Goal: Task Accomplishment & Management: Manage account settings

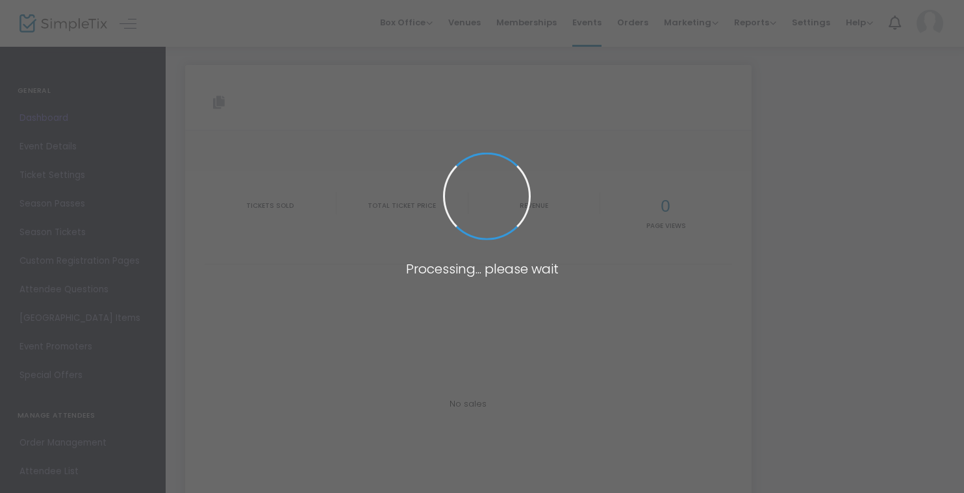
type input "[URL][DOMAIN_NAME]"
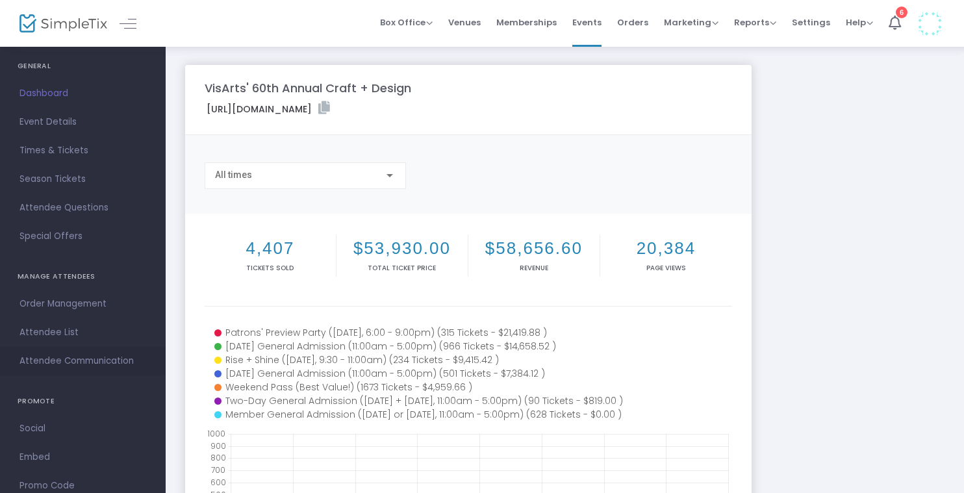
scroll to position [88, 0]
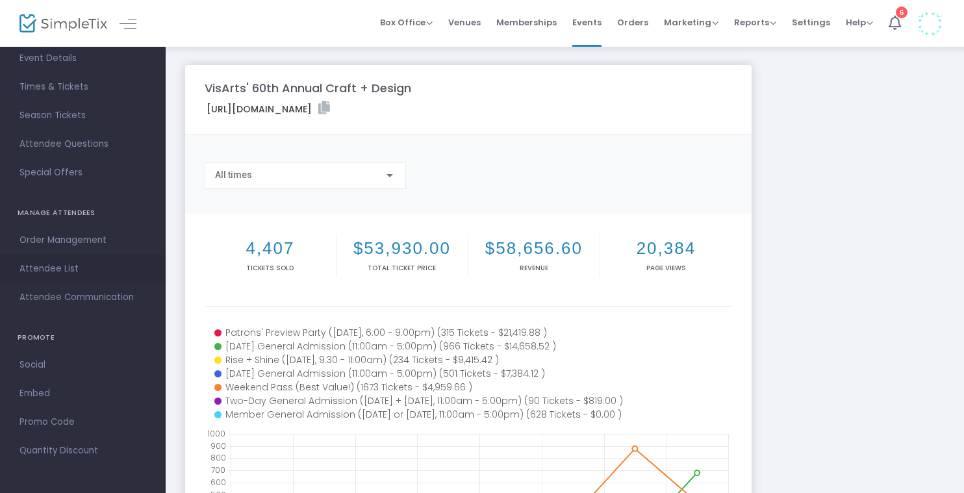
click at [60, 275] on span "Attendee List" at bounding box center [82, 269] width 127 height 17
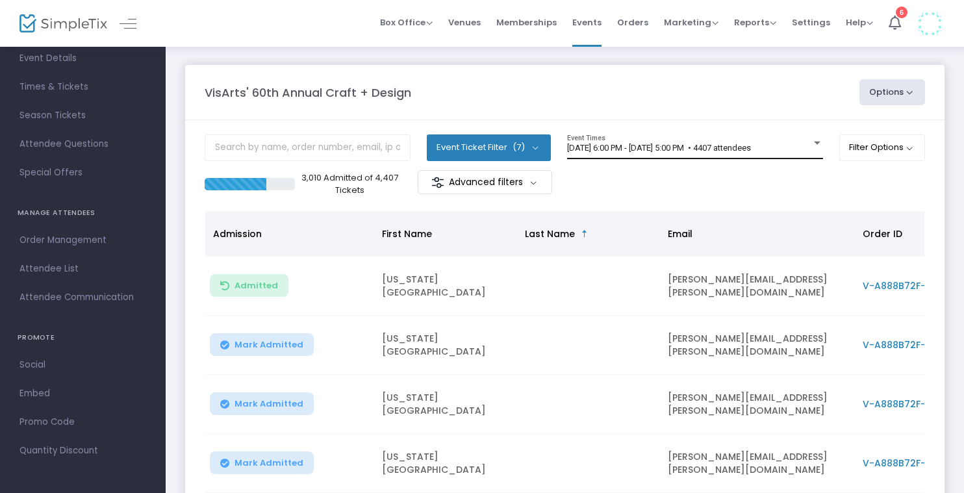
click at [614, 155] on div "11/22/2024 @ 6:00 PM - 11/24/2024 @ 5:00 PM • 4407 attendees Event Times" at bounding box center [695, 146] width 256 height 25
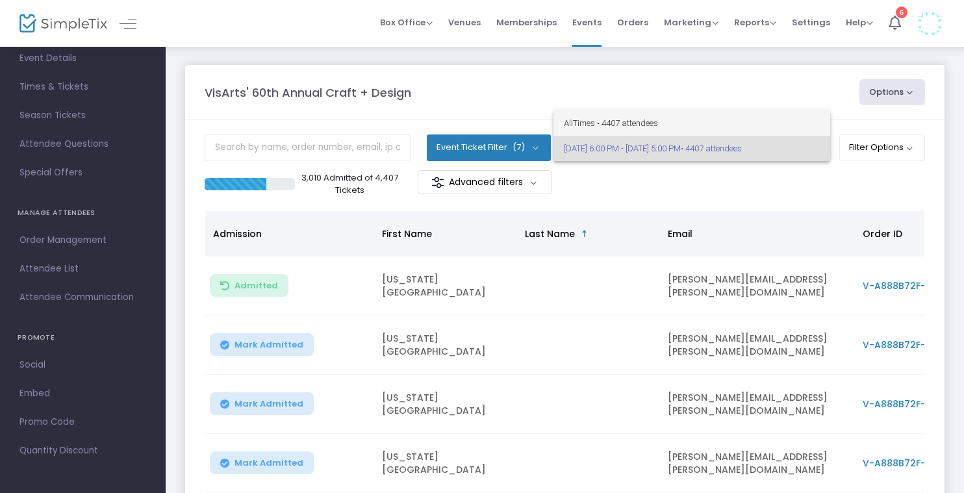
click at [630, 118] on span "All Times • 4407 attendees" at bounding box center [692, 122] width 256 height 25
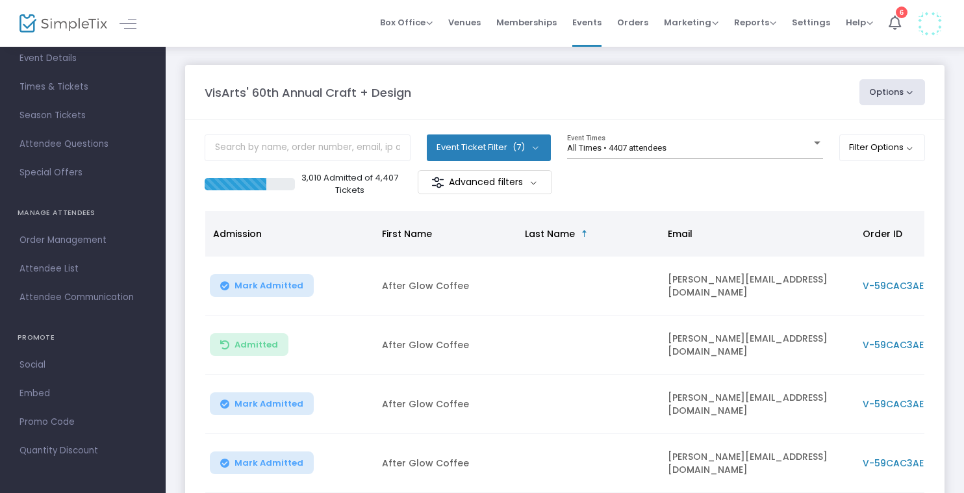
click at [528, 141] on button "Event Ticket Filter (7)" at bounding box center [489, 147] width 124 height 26
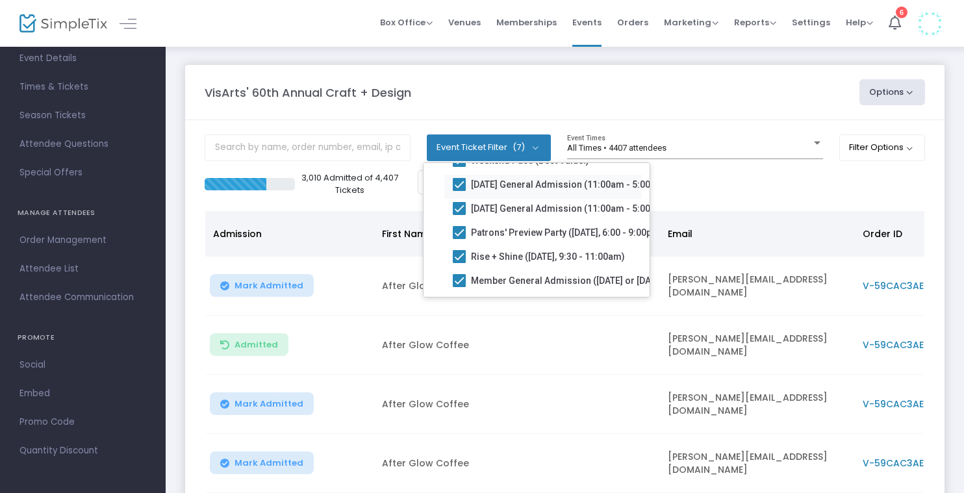
scroll to position [92, 0]
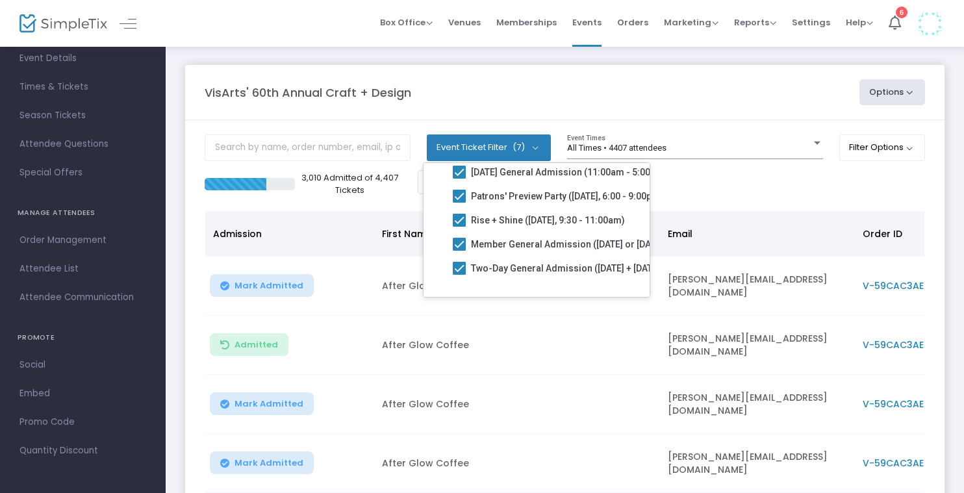
click at [680, 132] on m-panel-content "Event Ticket Filter (7) Select All Weekend Pass (Best Value!) Saturday General …" at bounding box center [564, 450] width 759 height 661
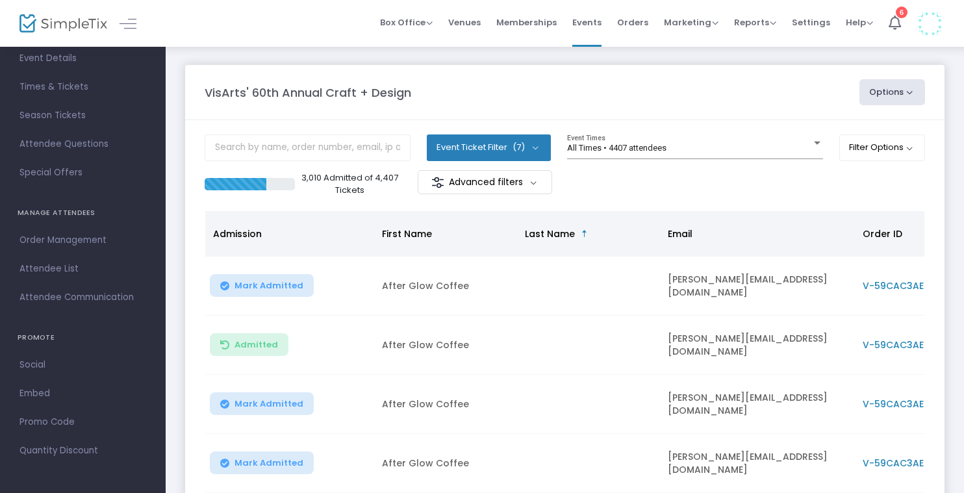
click at [728, 160] on div "All Times • 4407 attendees Event Times" at bounding box center [695, 152] width 256 height 36
click at [908, 94] on button "Options" at bounding box center [893, 92] width 66 height 26
click at [878, 128] on li "Export List" at bounding box center [857, 131] width 120 height 25
radio input "false"
radio input "true"
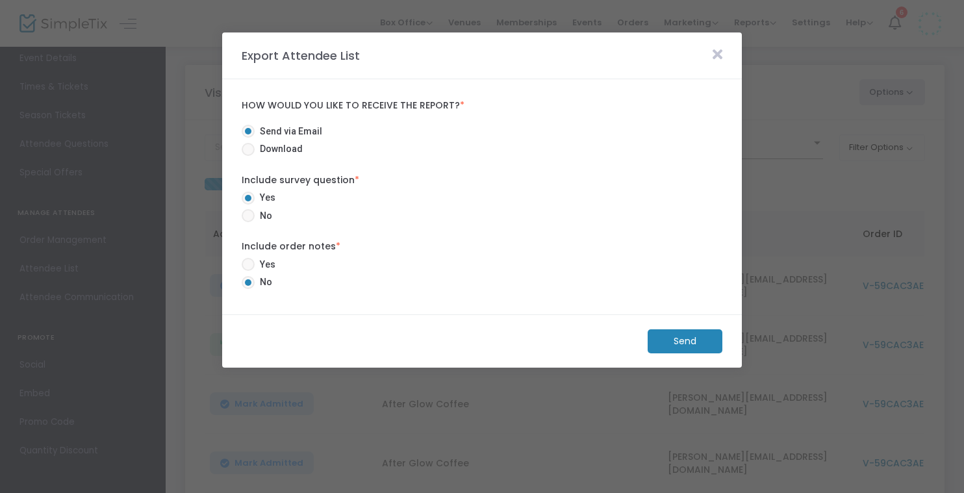
click at [271, 148] on span "Download" at bounding box center [279, 149] width 48 height 14
click at [248, 156] on input "Download" at bounding box center [248, 156] width 1 height 1
radio input "true"
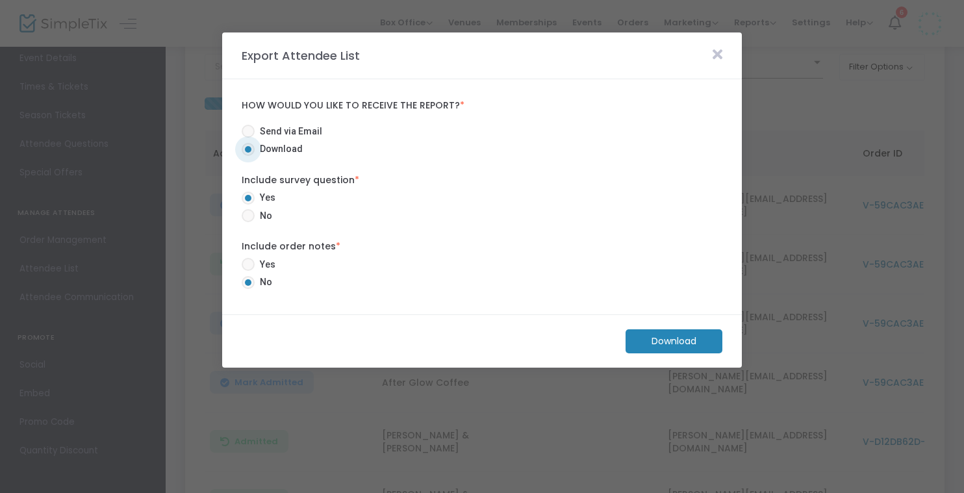
click at [264, 216] on span "No" at bounding box center [264, 216] width 18 height 14
click at [248, 222] on input "No" at bounding box center [248, 222] width 1 height 1
radio input "true"
click at [255, 258] on span "Yes" at bounding box center [265, 265] width 21 height 14
click at [248, 271] on input "Yes" at bounding box center [248, 271] width 1 height 1
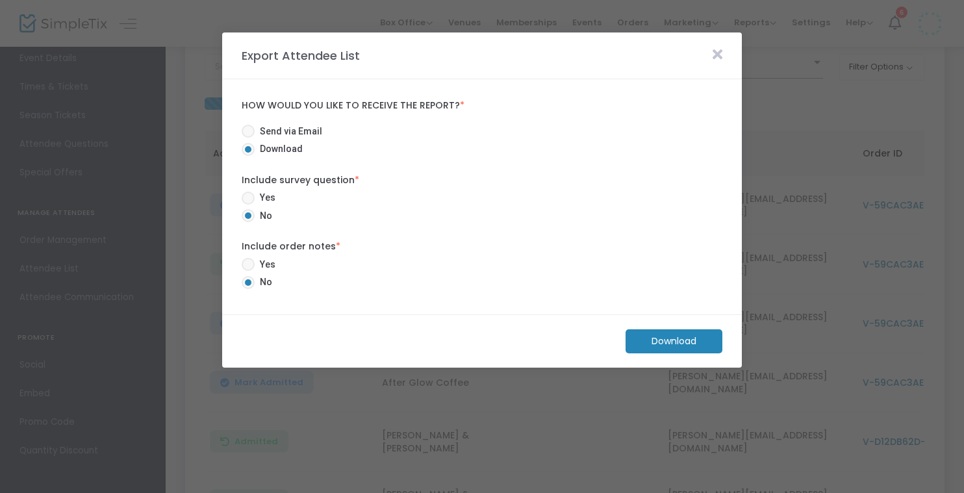
radio input "true"
click at [702, 337] on m-button "Download" at bounding box center [674, 341] width 97 height 24
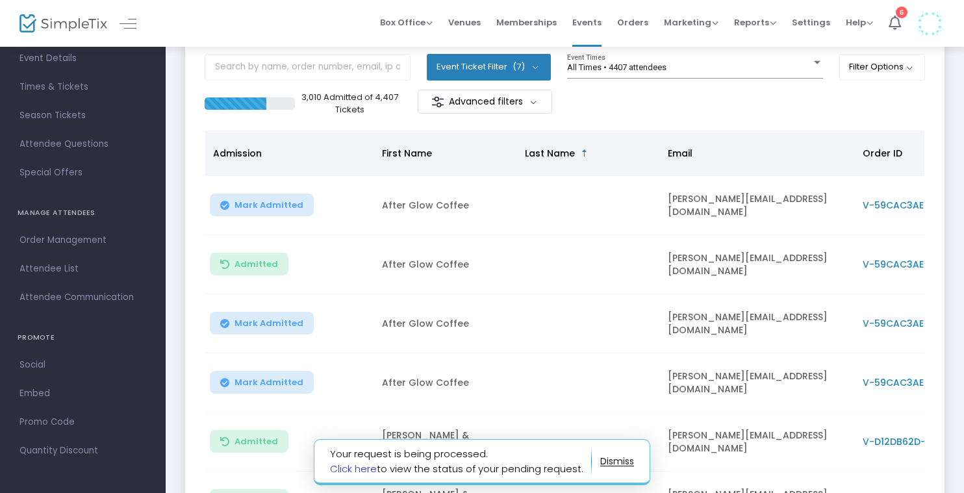
click at [355, 470] on link "Click here" at bounding box center [353, 469] width 47 height 14
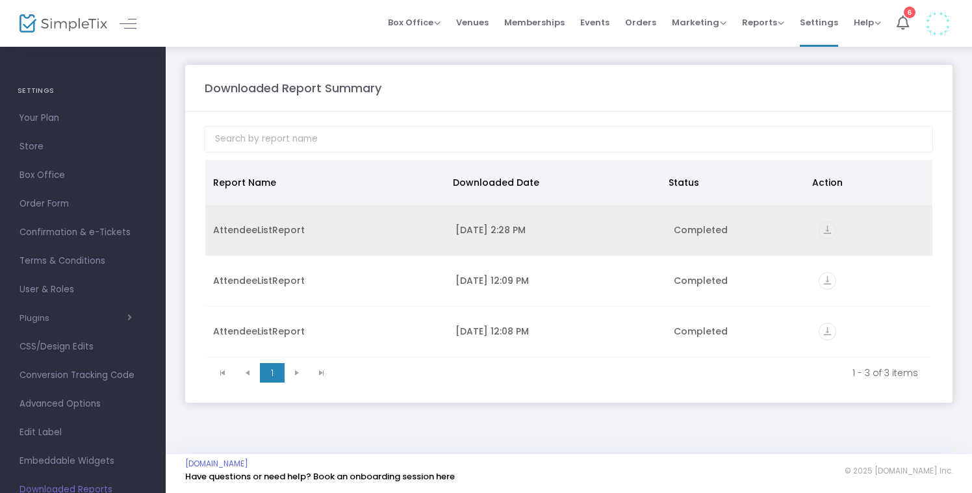
click at [826, 230] on icon "vertical_align_bottom" at bounding box center [828, 231] width 18 height 18
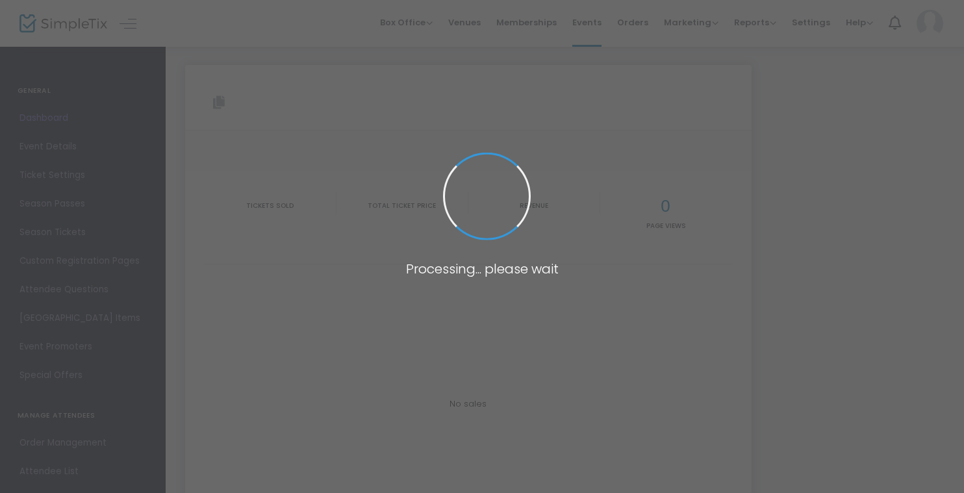
type input "[URL][DOMAIN_NAME]"
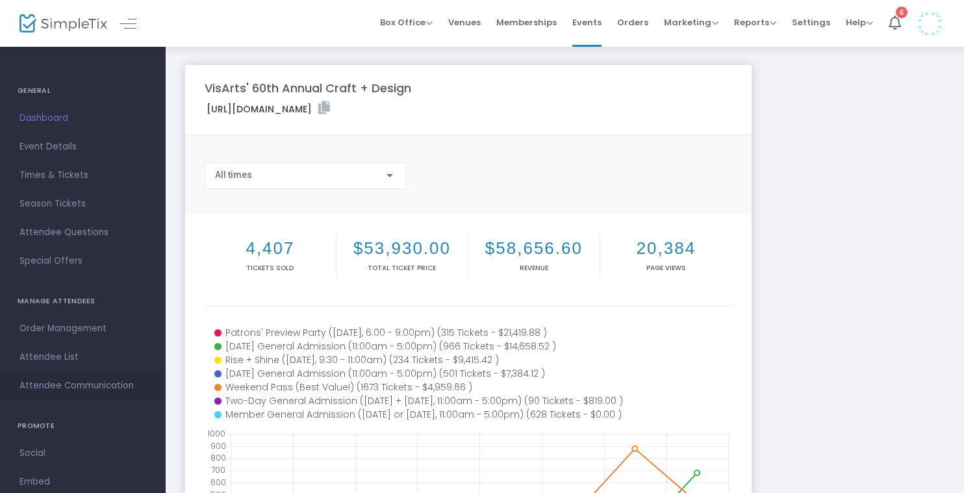
click at [70, 387] on span "Attendee Communication" at bounding box center [82, 385] width 127 height 17
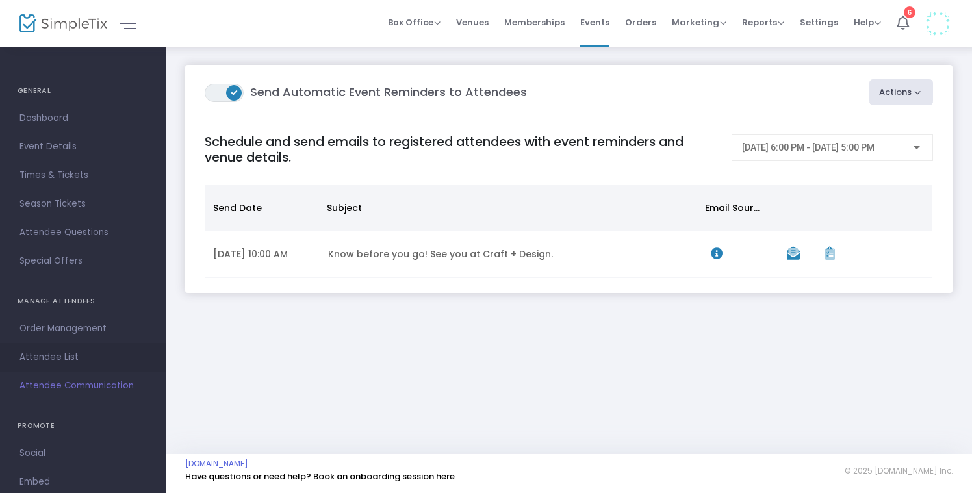
click at [58, 358] on span "Attendee List" at bounding box center [82, 357] width 127 height 17
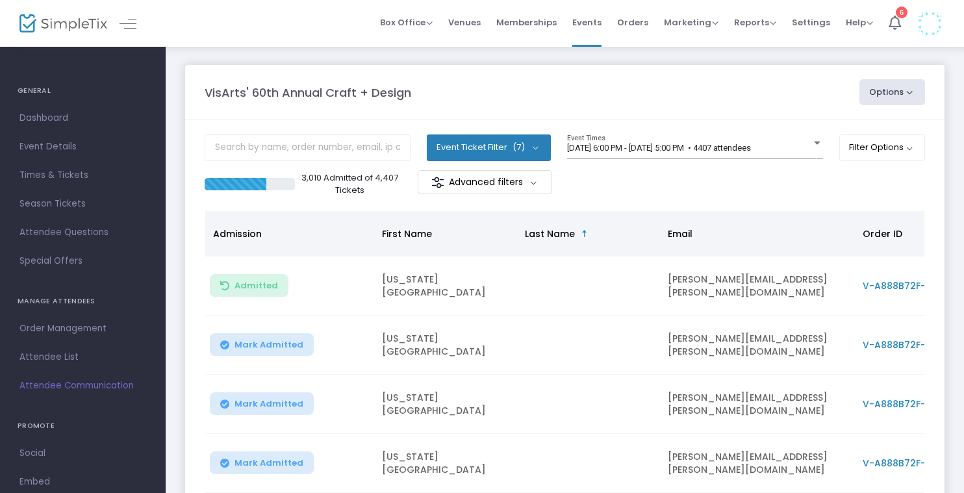
click at [511, 188] on m-button "Advanced filters" at bounding box center [485, 182] width 134 height 24
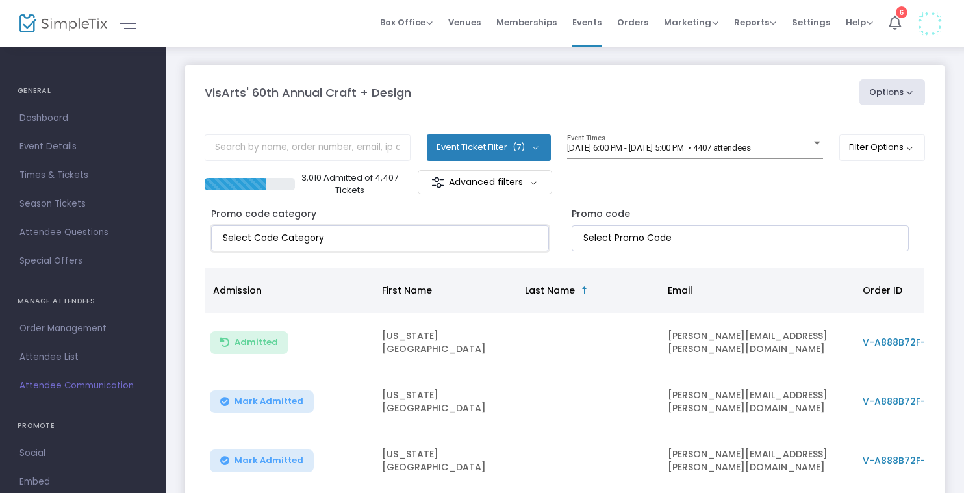
click at [496, 236] on input at bounding box center [383, 238] width 320 height 14
click at [580, 217] on label "Promo code" at bounding box center [601, 214] width 58 height 14
click at [520, 147] on span "(7)" at bounding box center [519, 147] width 12 height 10
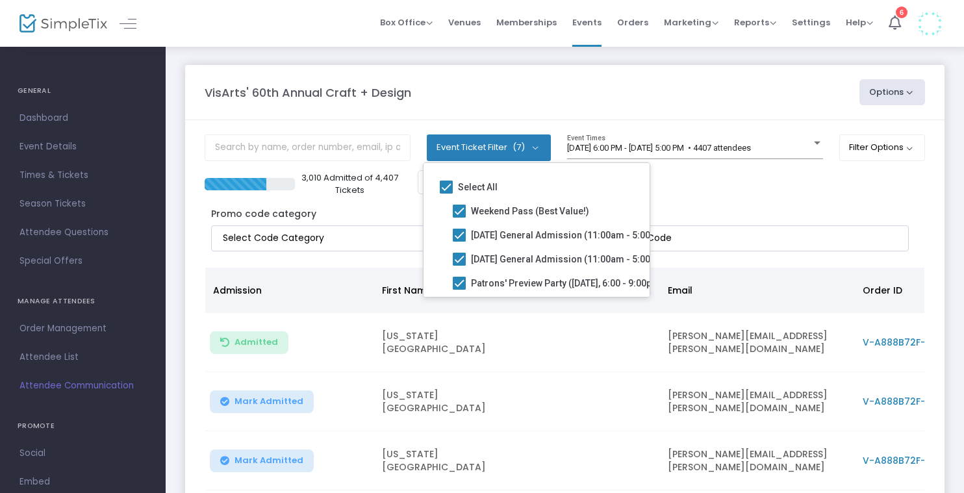
click at [520, 147] on span "(7)" at bounding box center [519, 147] width 12 height 10
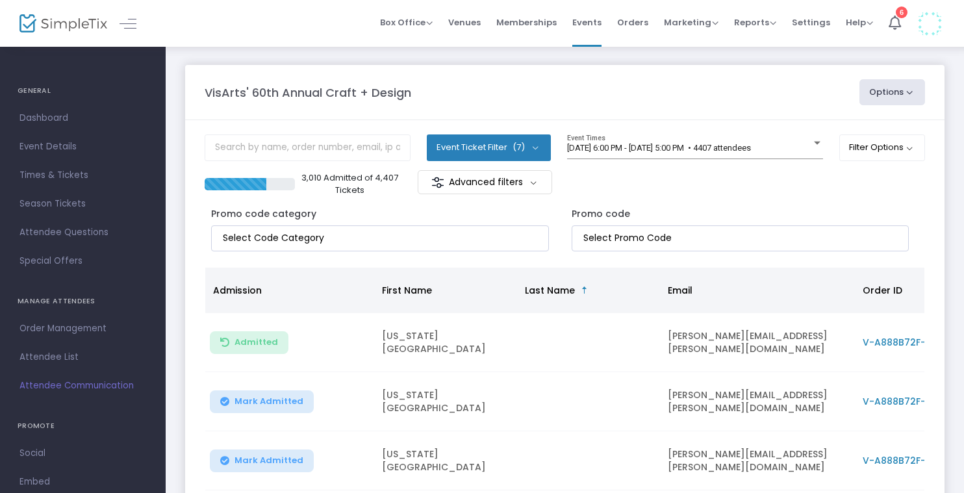
click at [712, 112] on m-panel-header "VisArts' 60th Annual Craft + Design Options Export List Print Name Tags Export …" at bounding box center [564, 92] width 759 height 55
click at [327, 144] on input "text" at bounding box center [308, 147] width 206 height 27
click at [701, 199] on div "Promo code category Promo code" at bounding box center [565, 225] width 720 height 57
click at [904, 96] on button "Options" at bounding box center [893, 92] width 66 height 26
click at [670, 208] on div "Promo code" at bounding box center [741, 229] width 338 height 44
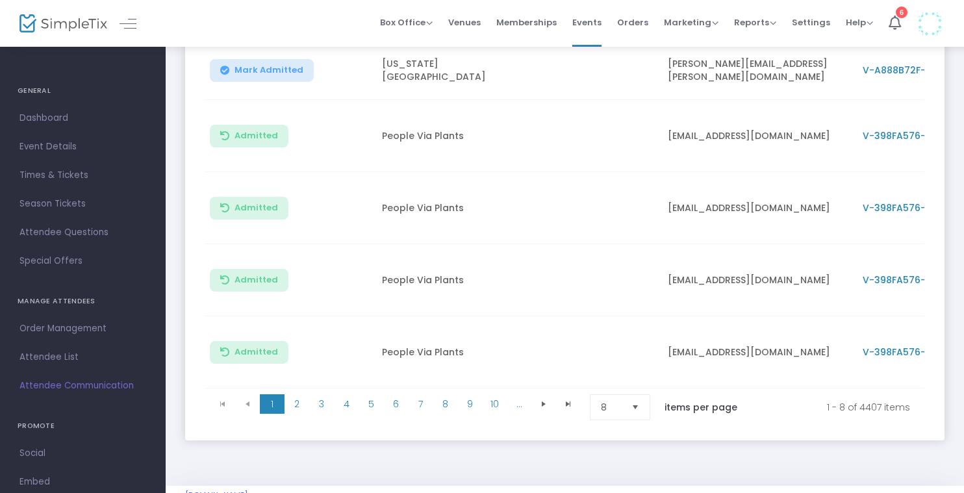
scroll to position [491, 0]
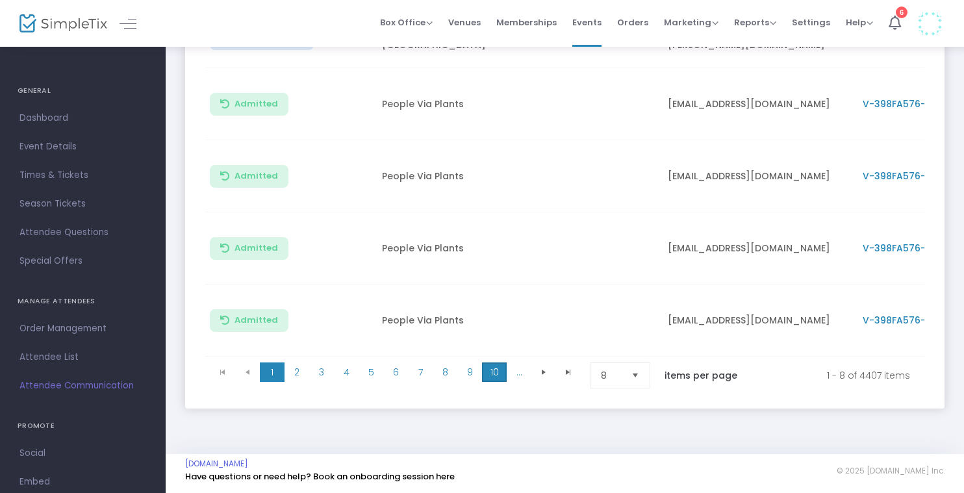
click at [492, 365] on span "10" at bounding box center [494, 372] width 25 height 19
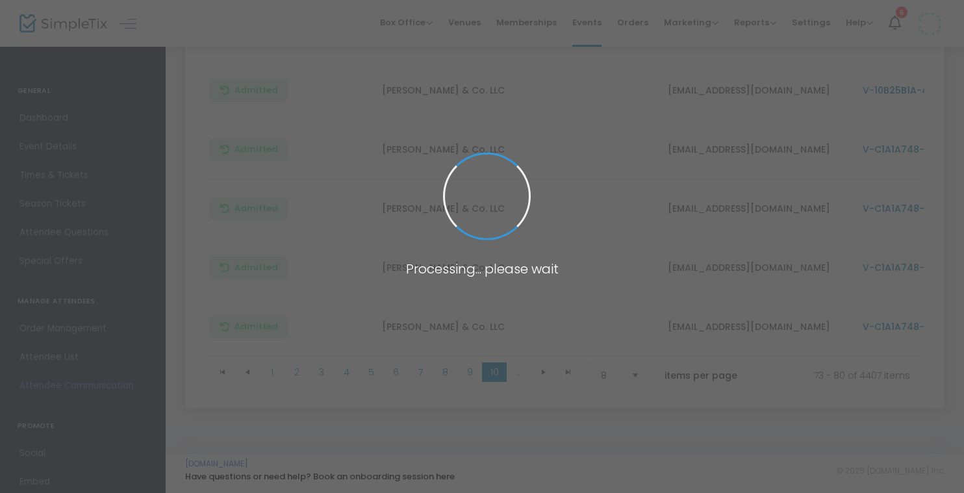
scroll to position [439, 0]
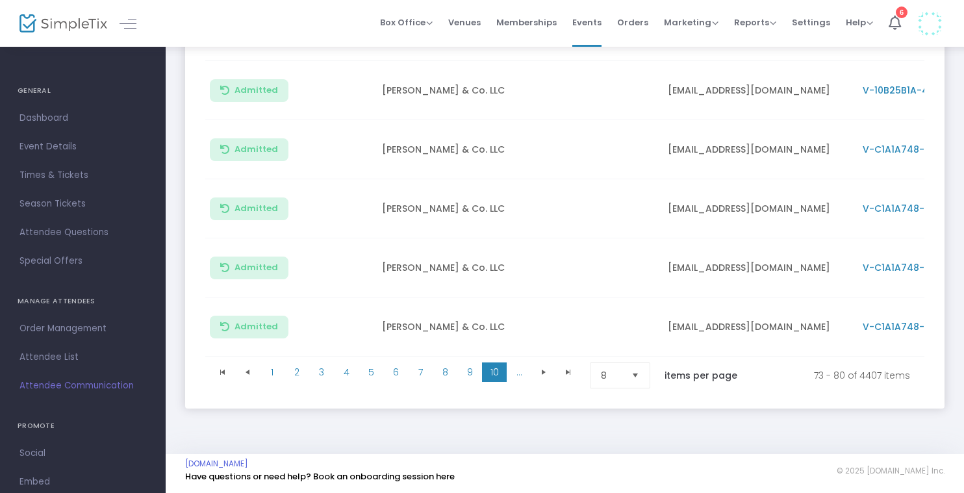
click at [637, 365] on span "Select" at bounding box center [635, 375] width 21 height 21
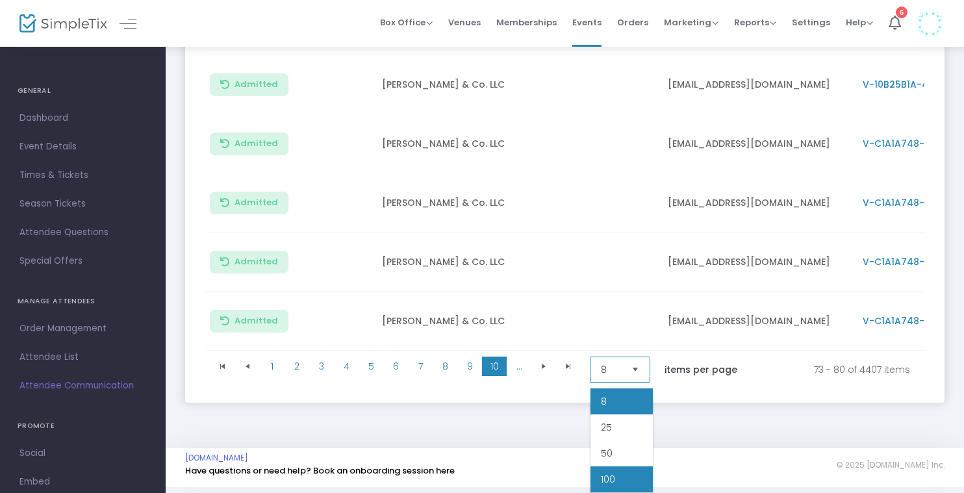
click at [613, 476] on span "100" at bounding box center [608, 479] width 14 height 13
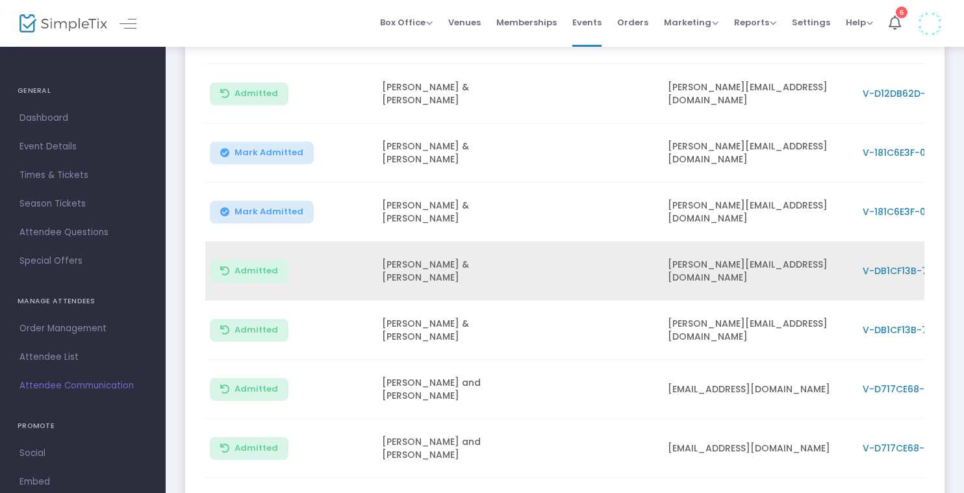
scroll to position [540, 0]
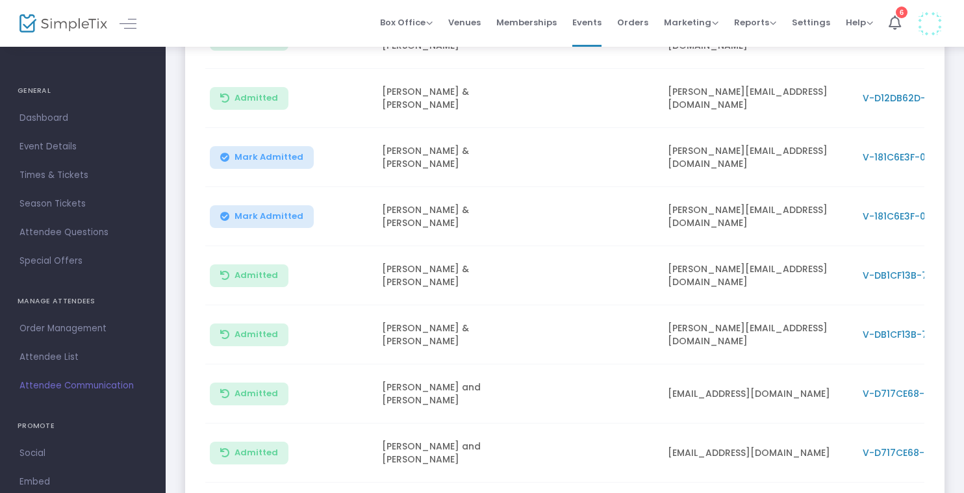
click at [410, 222] on td "[PERSON_NAME] & [PERSON_NAME]" at bounding box center [445, 216] width 143 height 59
click at [895, 219] on span "V-181C6E3F-0" at bounding box center [894, 216] width 63 height 13
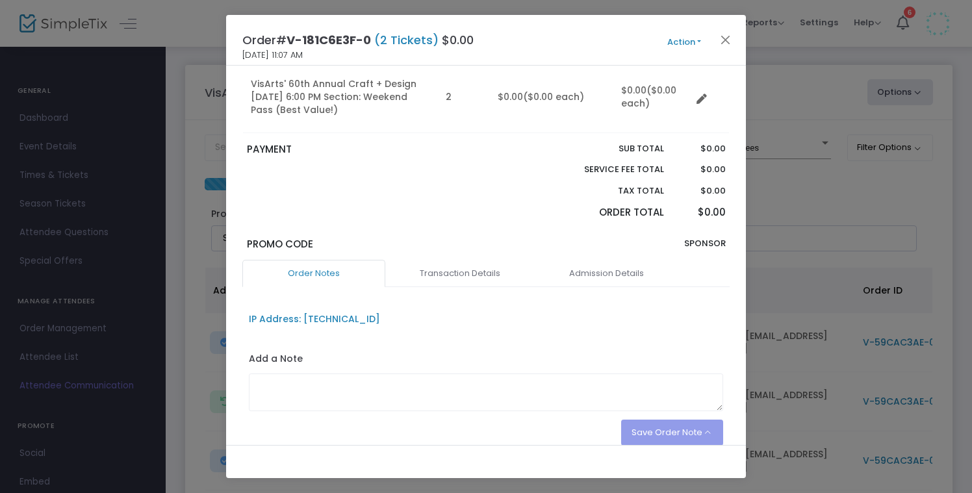
scroll to position [221, 0]
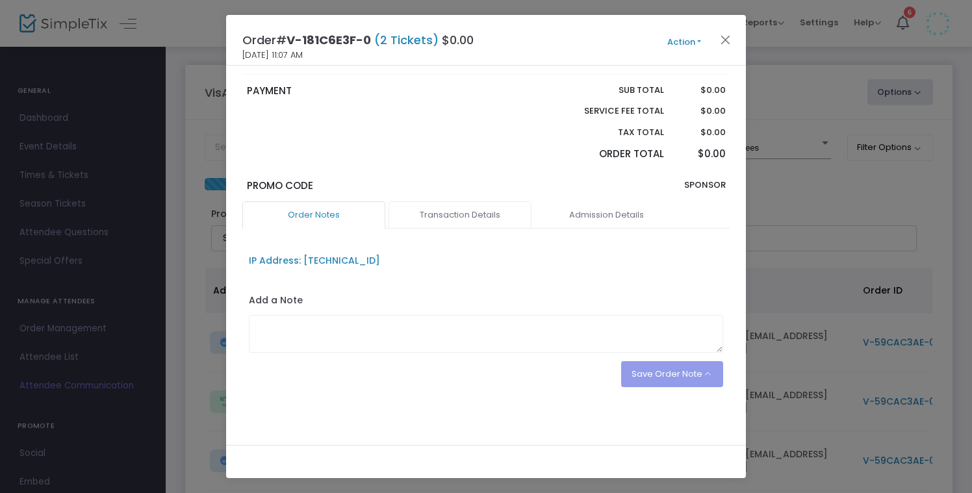
click at [481, 215] on link "Transaction Details" at bounding box center [459, 214] width 143 height 27
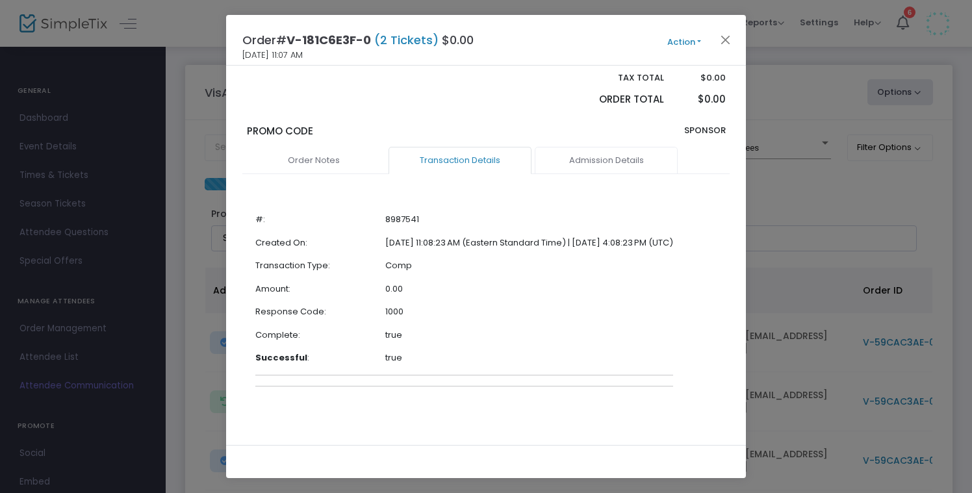
click at [597, 155] on link "Admission Details" at bounding box center [606, 160] width 143 height 27
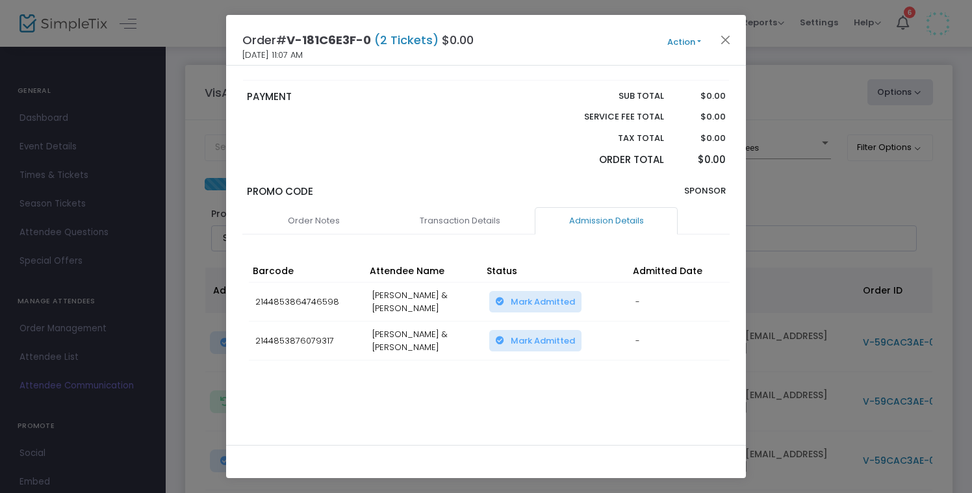
scroll to position [220, 0]
click at [724, 31] on button "Close" at bounding box center [725, 39] width 17 height 17
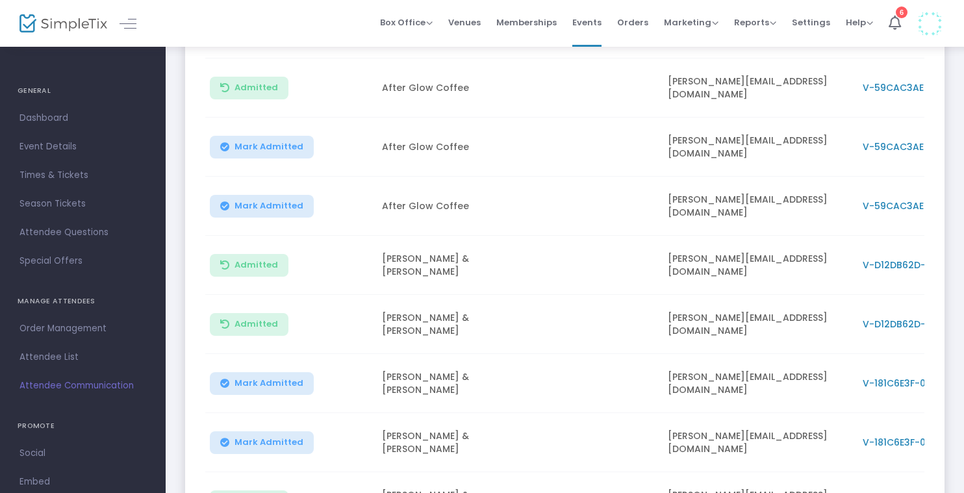
scroll to position [0, 0]
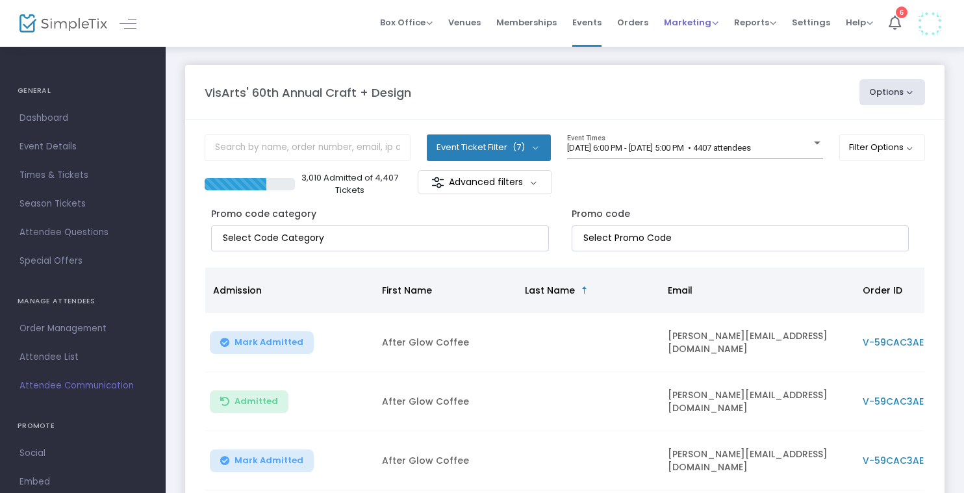
click at [694, 29] on span "Marketing Promo Codes Quantity Discounts Affiliate" at bounding box center [691, 22] width 55 height 33
click at [713, 22] on span "Marketing" at bounding box center [691, 22] width 55 height 12
click at [819, 81] on div "VisArts' 60th Annual Craft + Design Options Export List Print Name Tags Export …" at bounding box center [564, 92] width 733 height 26
click at [65, 327] on span "Order Management" at bounding box center [82, 328] width 127 height 17
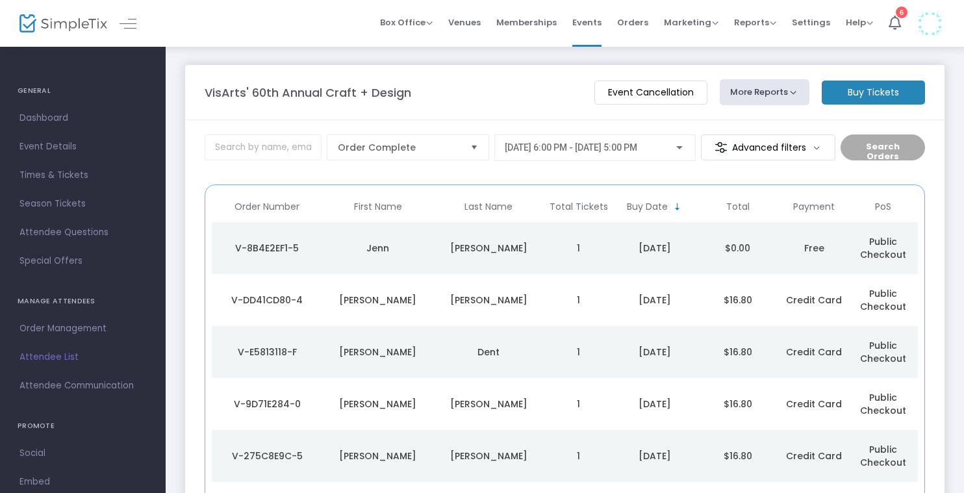
click at [780, 151] on m-button "Advanced filters" at bounding box center [768, 147] width 134 height 26
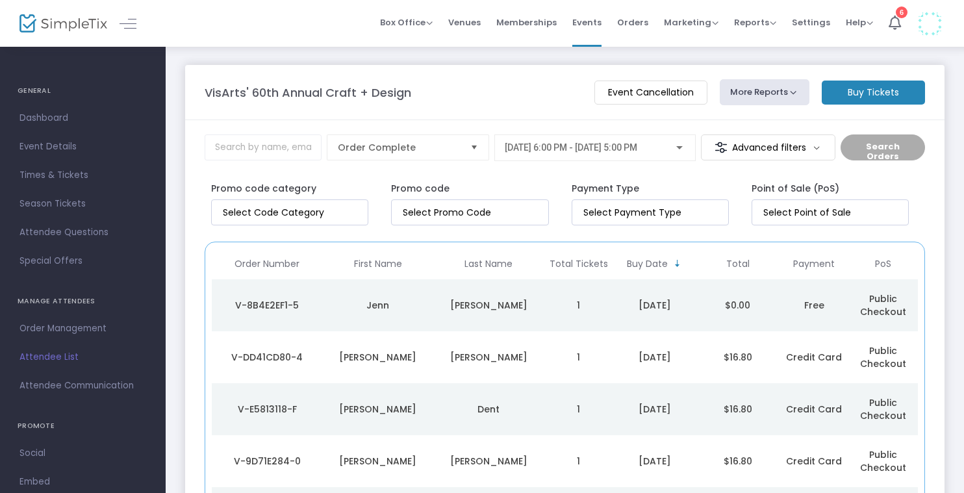
click at [780, 151] on m-button "Advanced filters" at bounding box center [768, 147] width 134 height 26
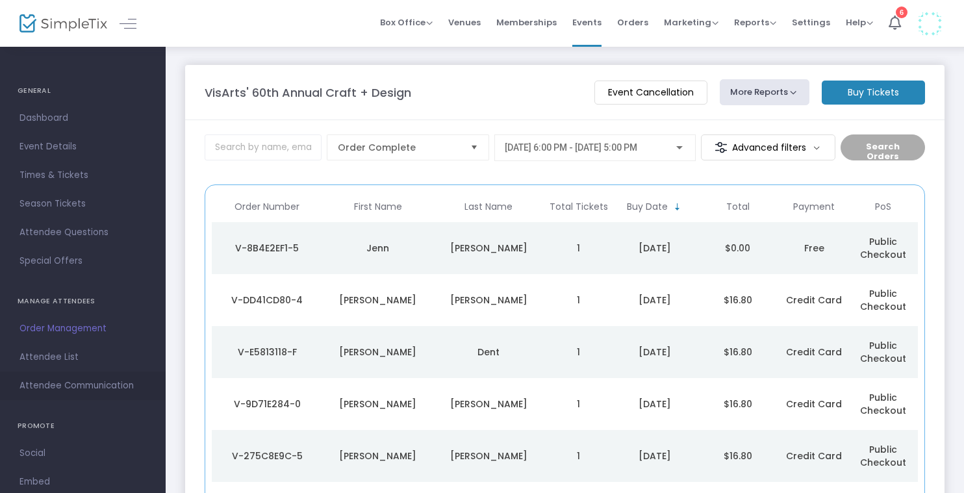
click at [73, 391] on span "Attendee Communication" at bounding box center [82, 385] width 127 height 17
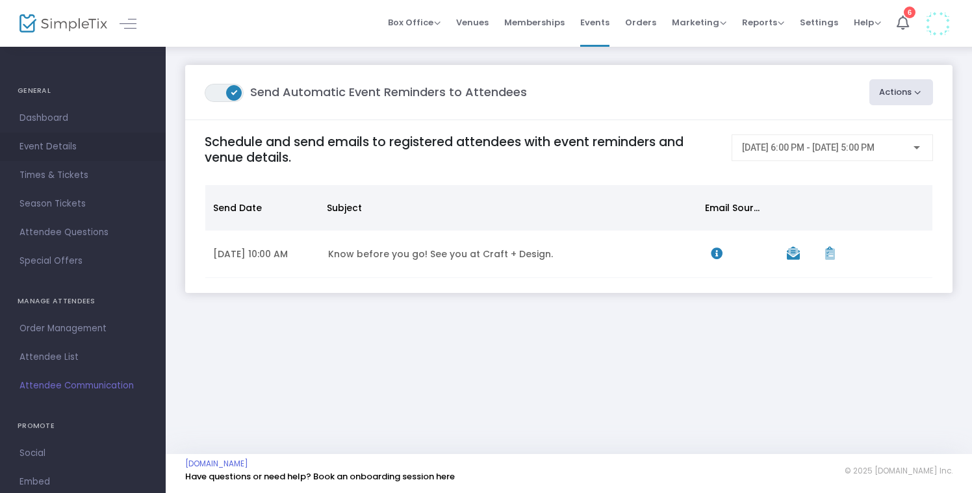
click at [72, 146] on span "Event Details" at bounding box center [82, 146] width 127 height 17
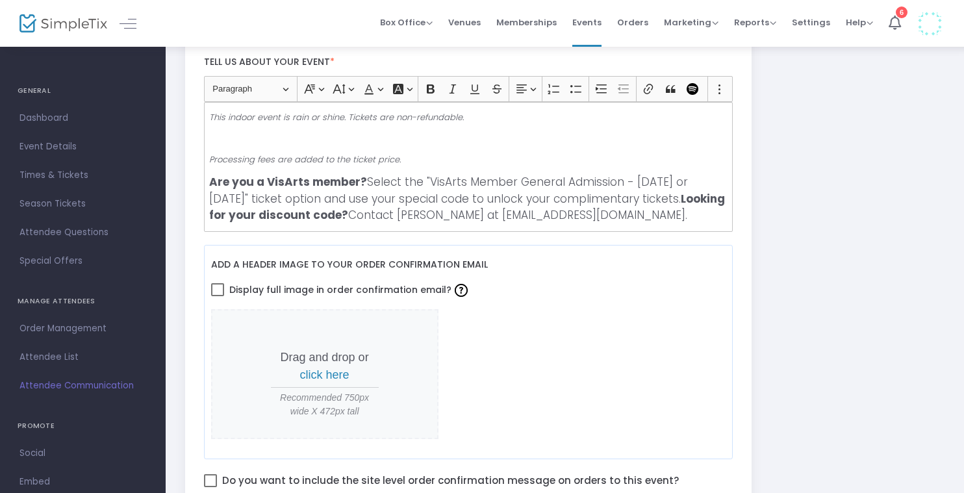
scroll to position [448, 0]
